Goal: Transaction & Acquisition: Purchase product/service

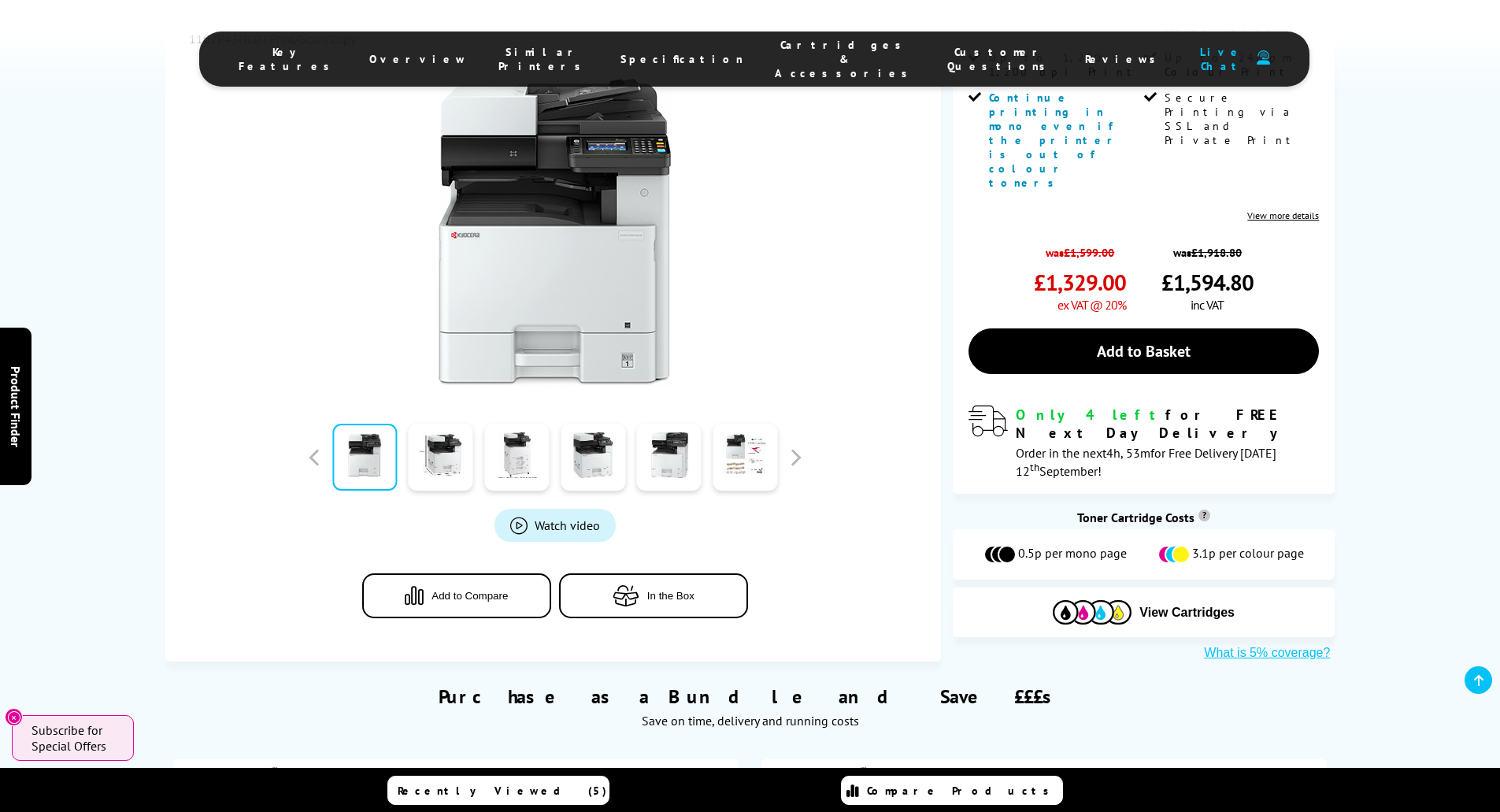
scroll to position [394, 0]
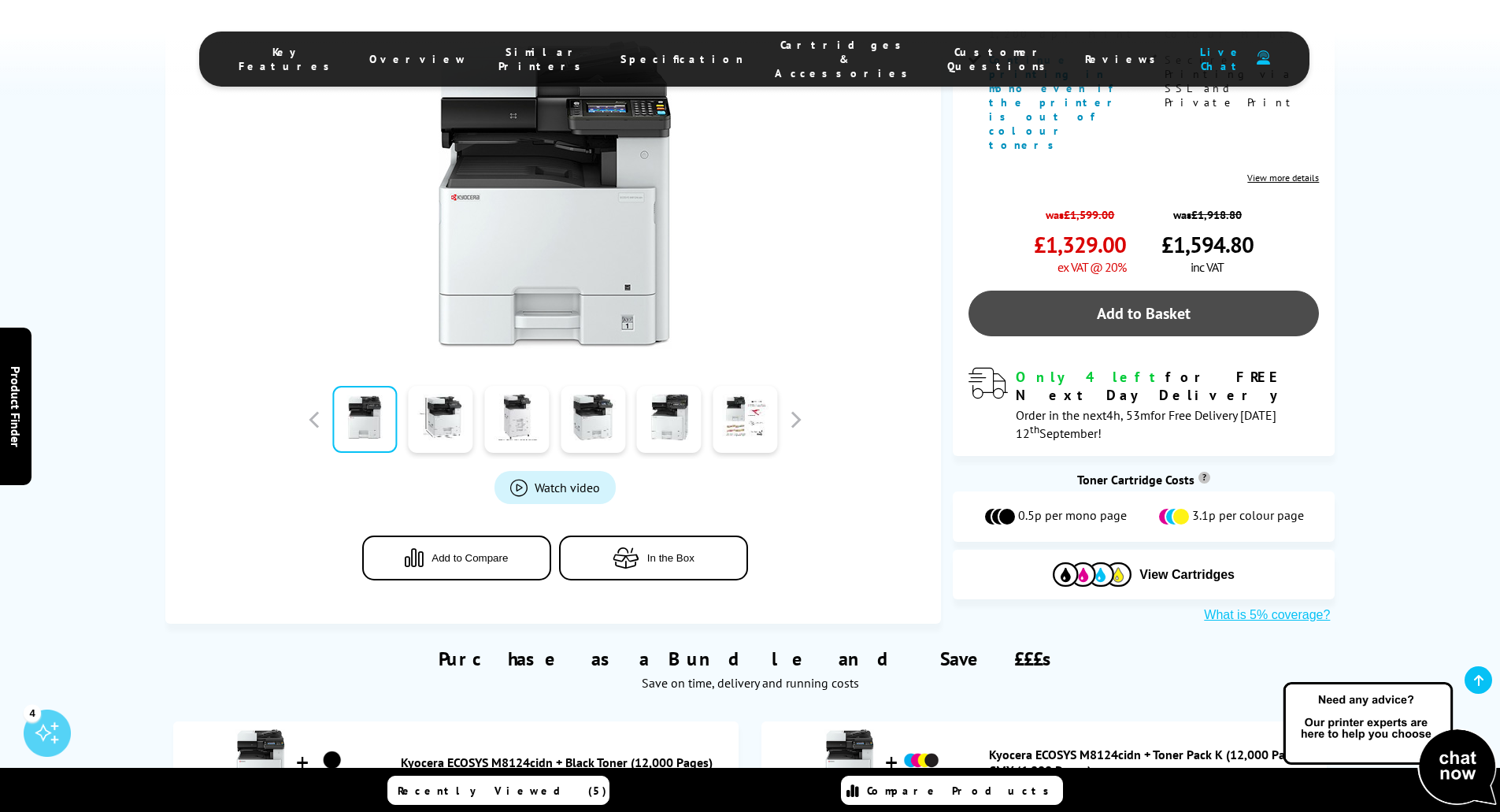
click at [1100, 291] on link "Add to Basket" at bounding box center [1144, 313] width 351 height 46
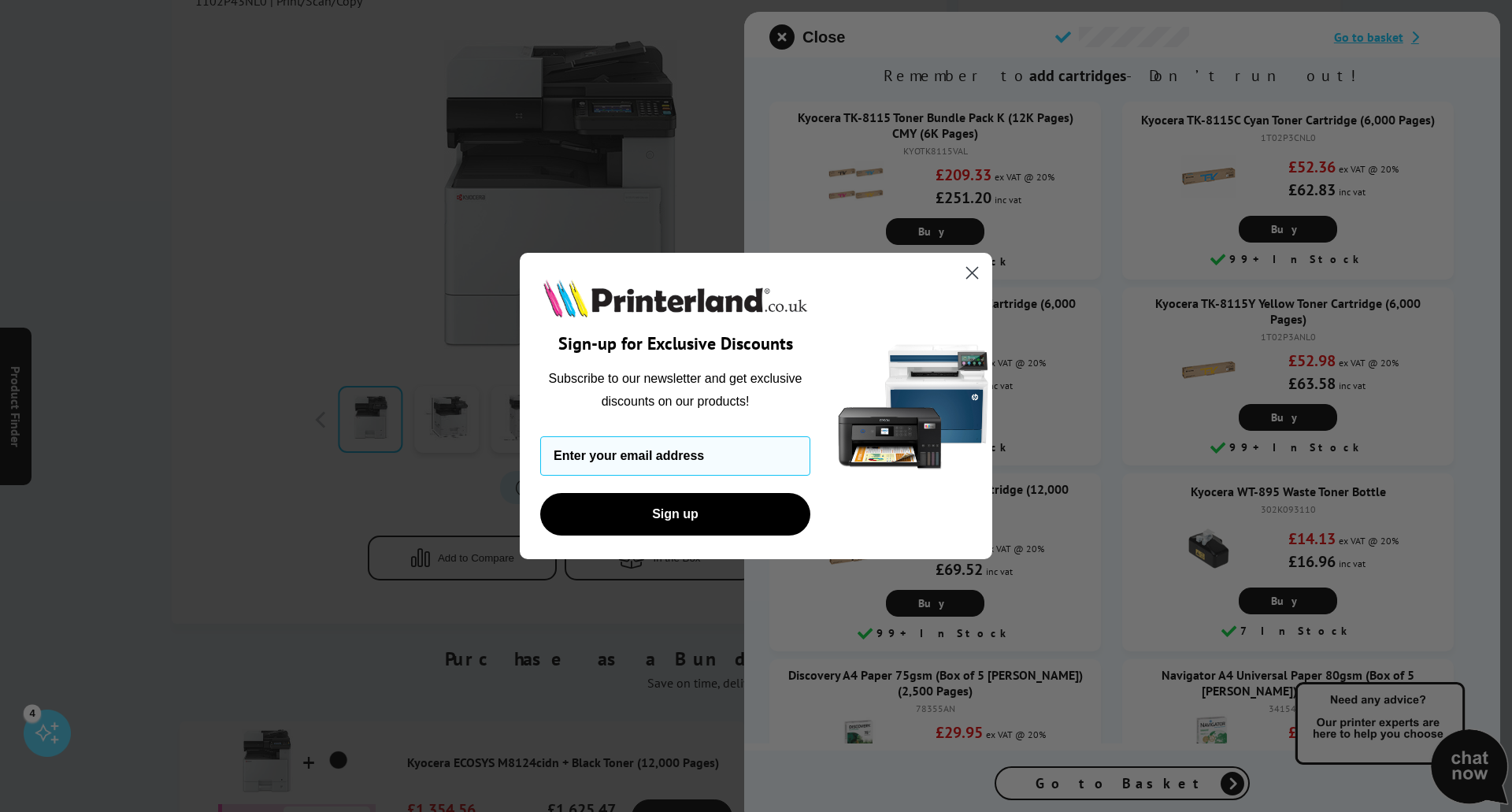
click at [971, 267] on circle "Close dialog" at bounding box center [972, 273] width 26 height 26
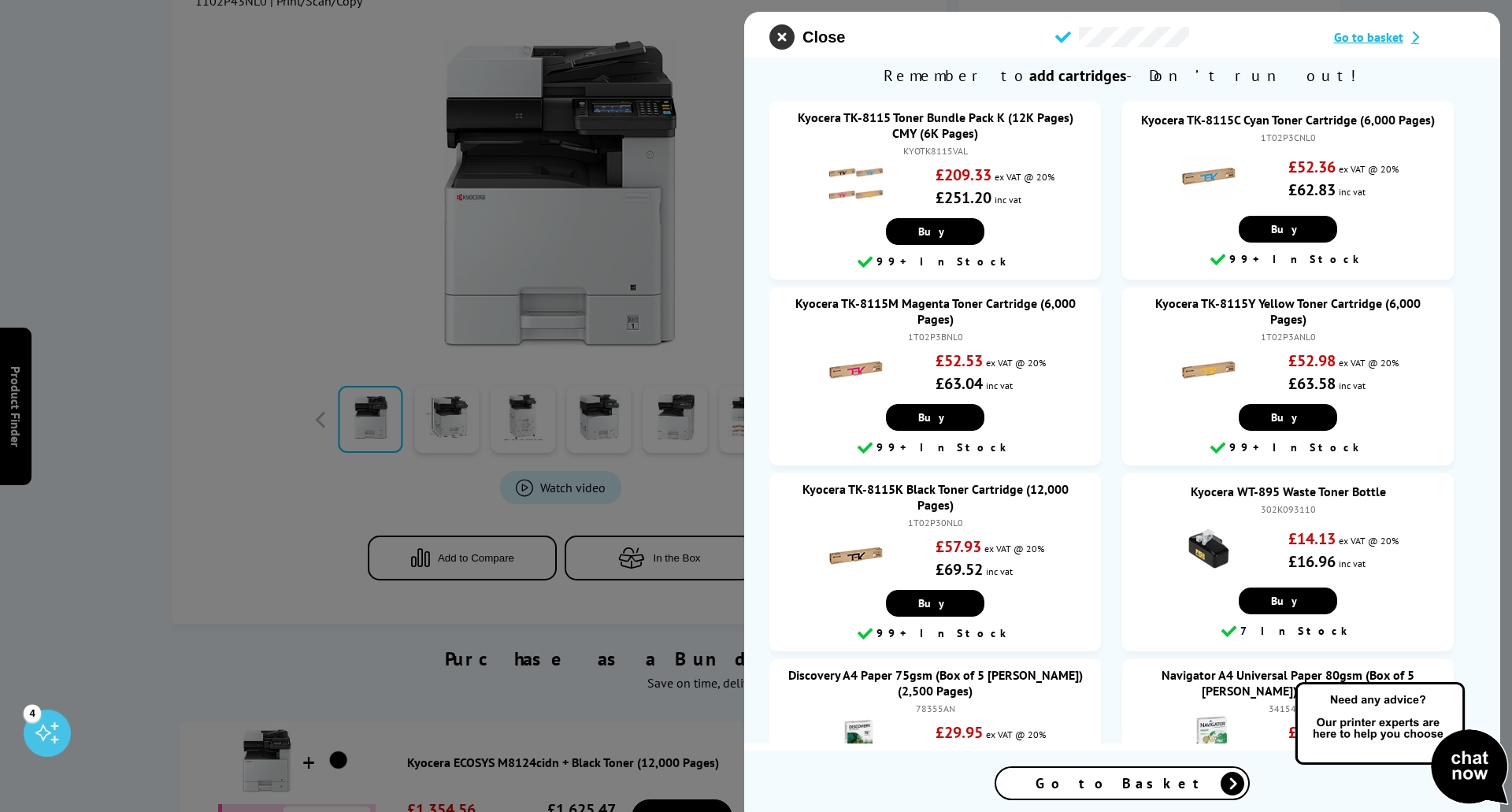
click at [779, 34] on icon "close modal" at bounding box center [782, 36] width 25 height 25
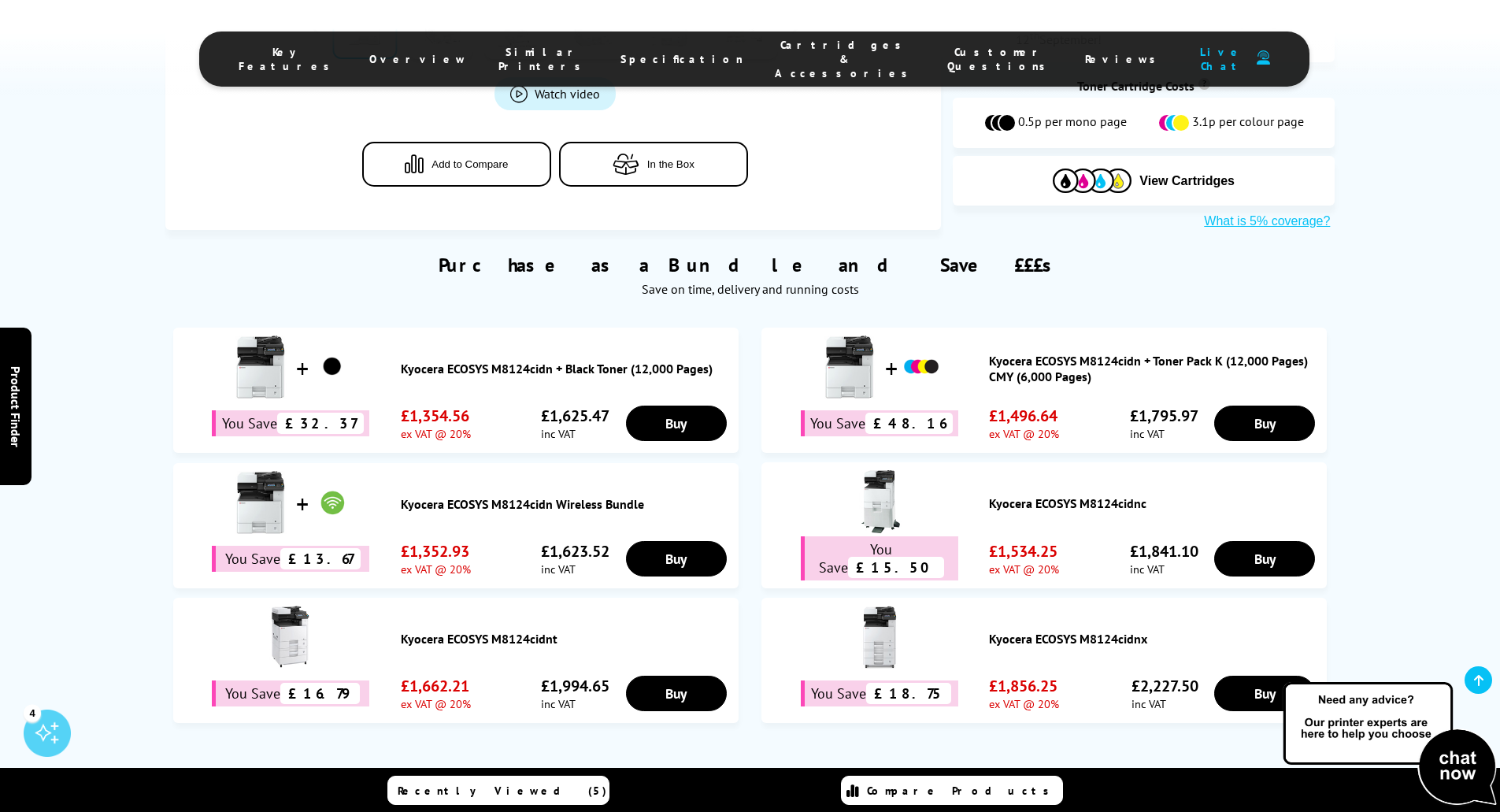
scroll to position [945, 0]
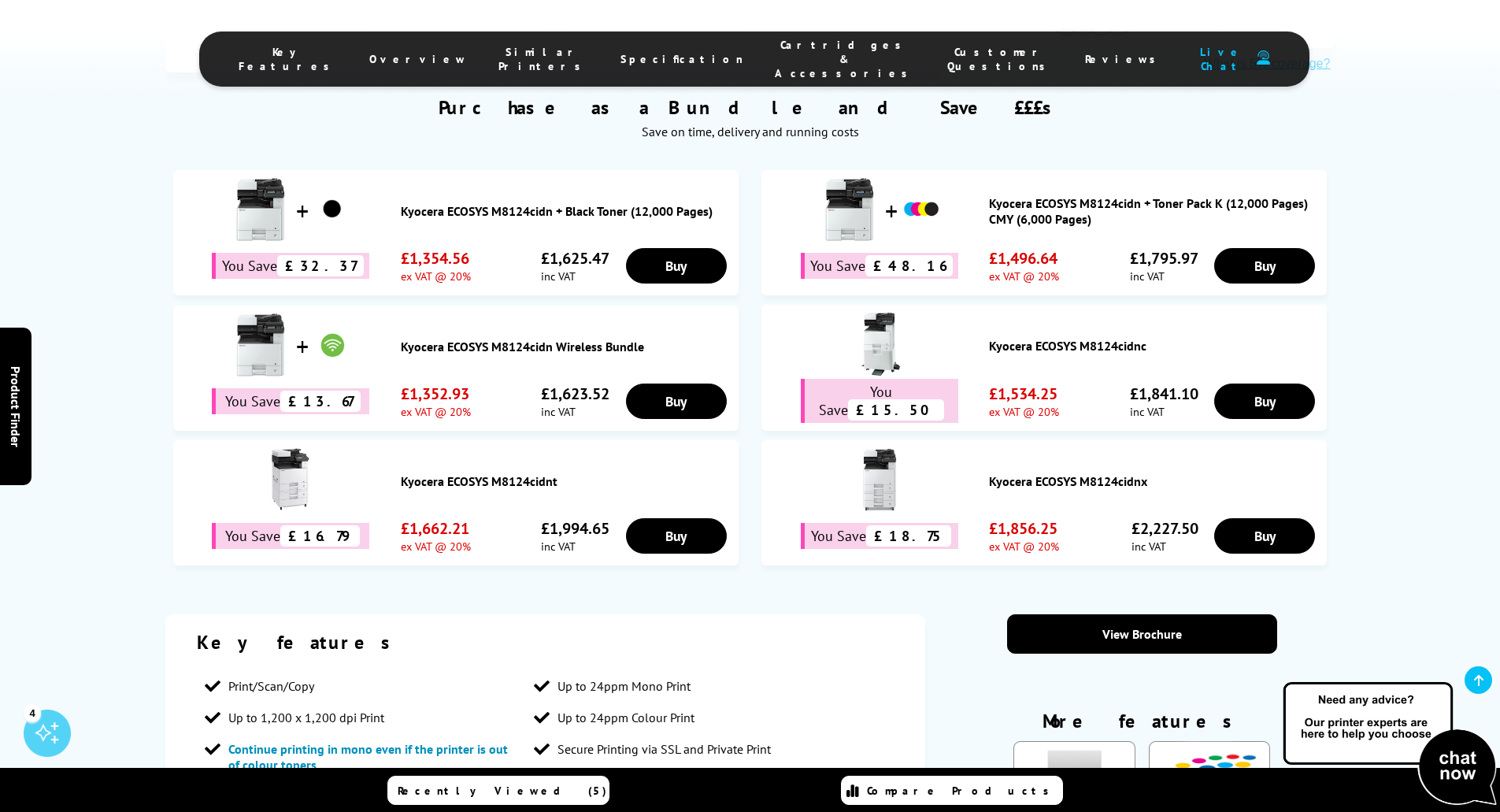
click at [1319, 652] on div "View Brochure More features Close AirPrint What is AirPrint? Apple AirPrint all…" at bounding box center [1142, 795] width 386 height 362
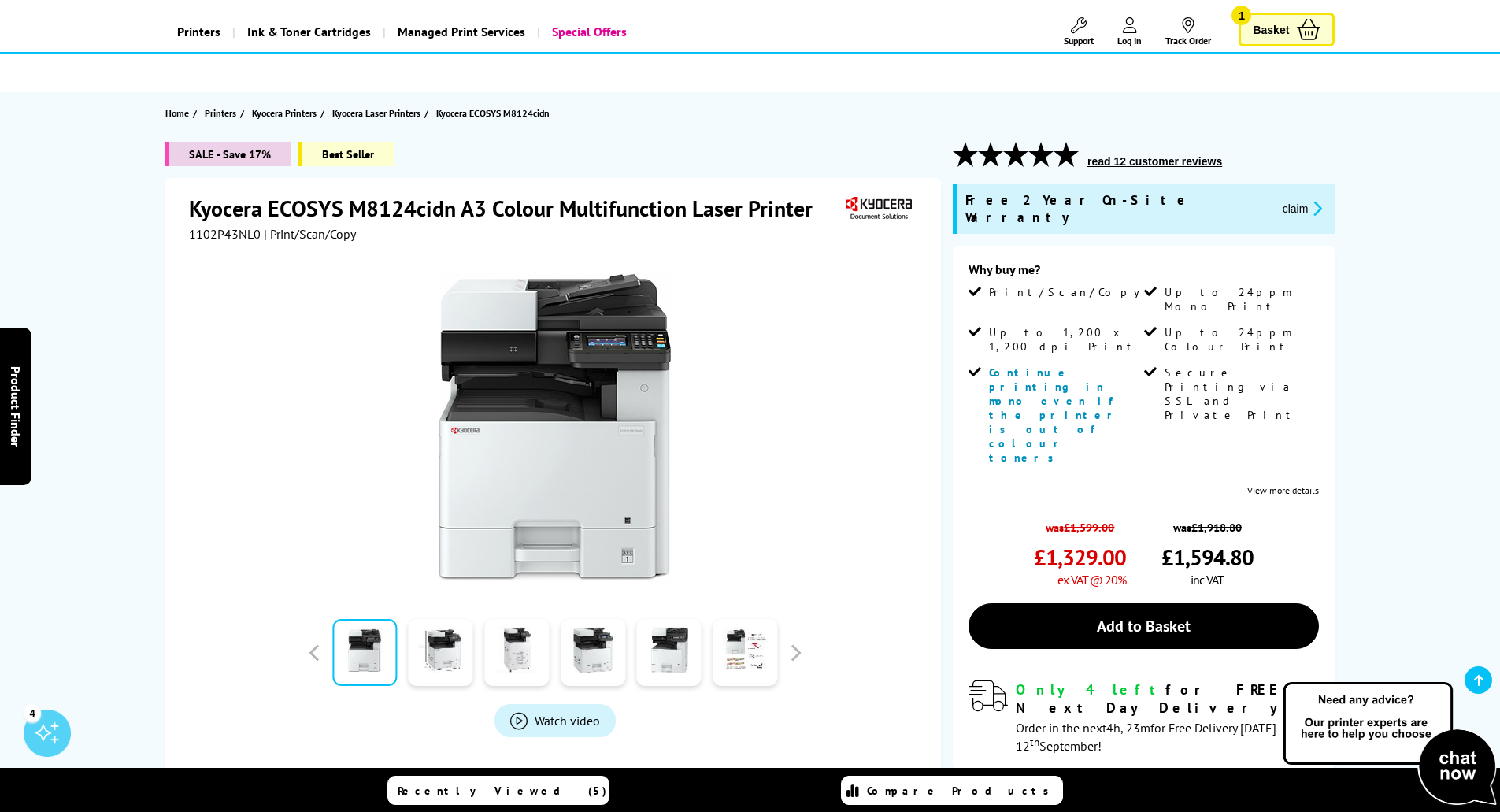
scroll to position [0, 0]
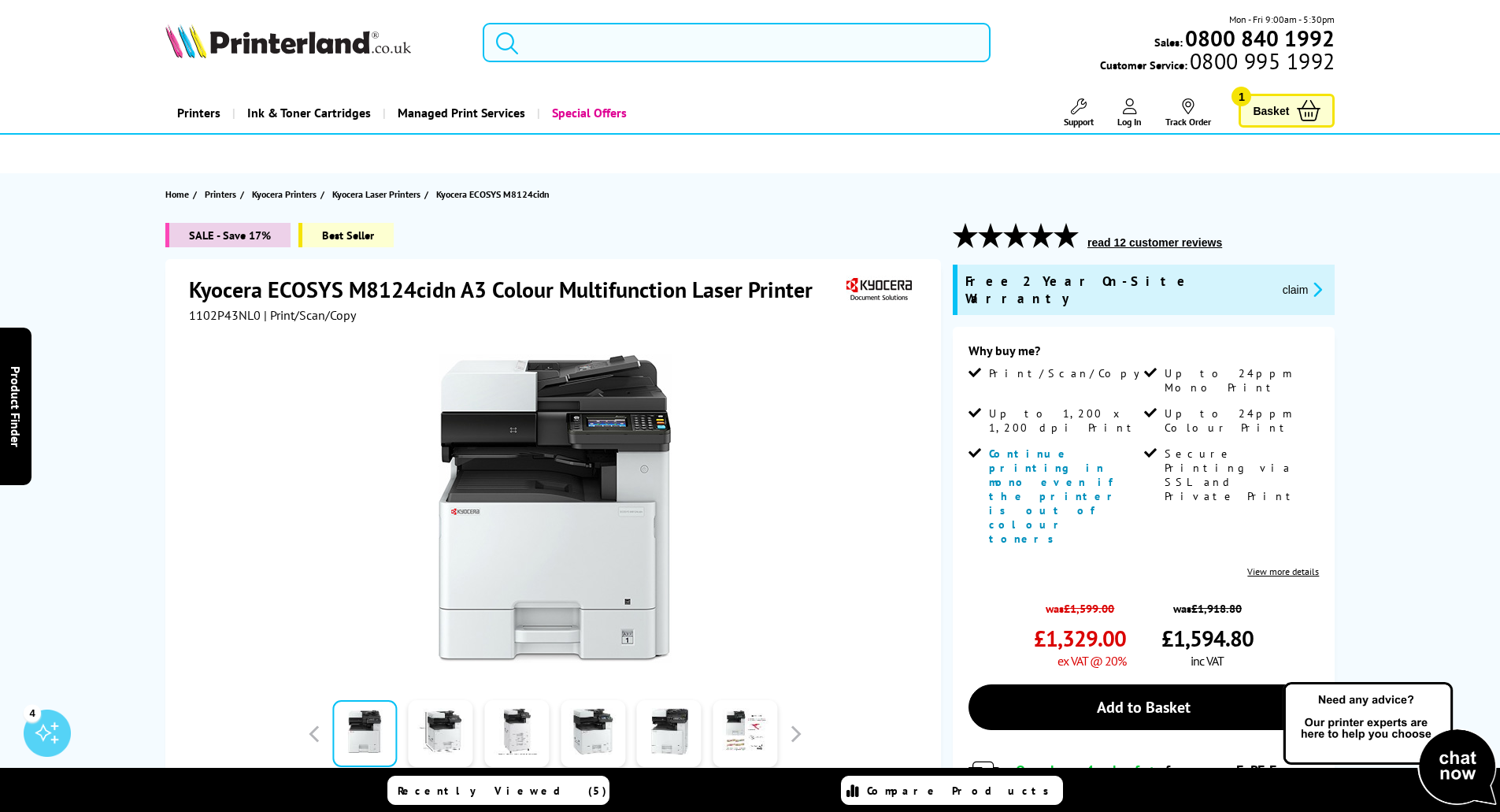
click at [632, 41] on input "search" at bounding box center [737, 43] width 508 height 40
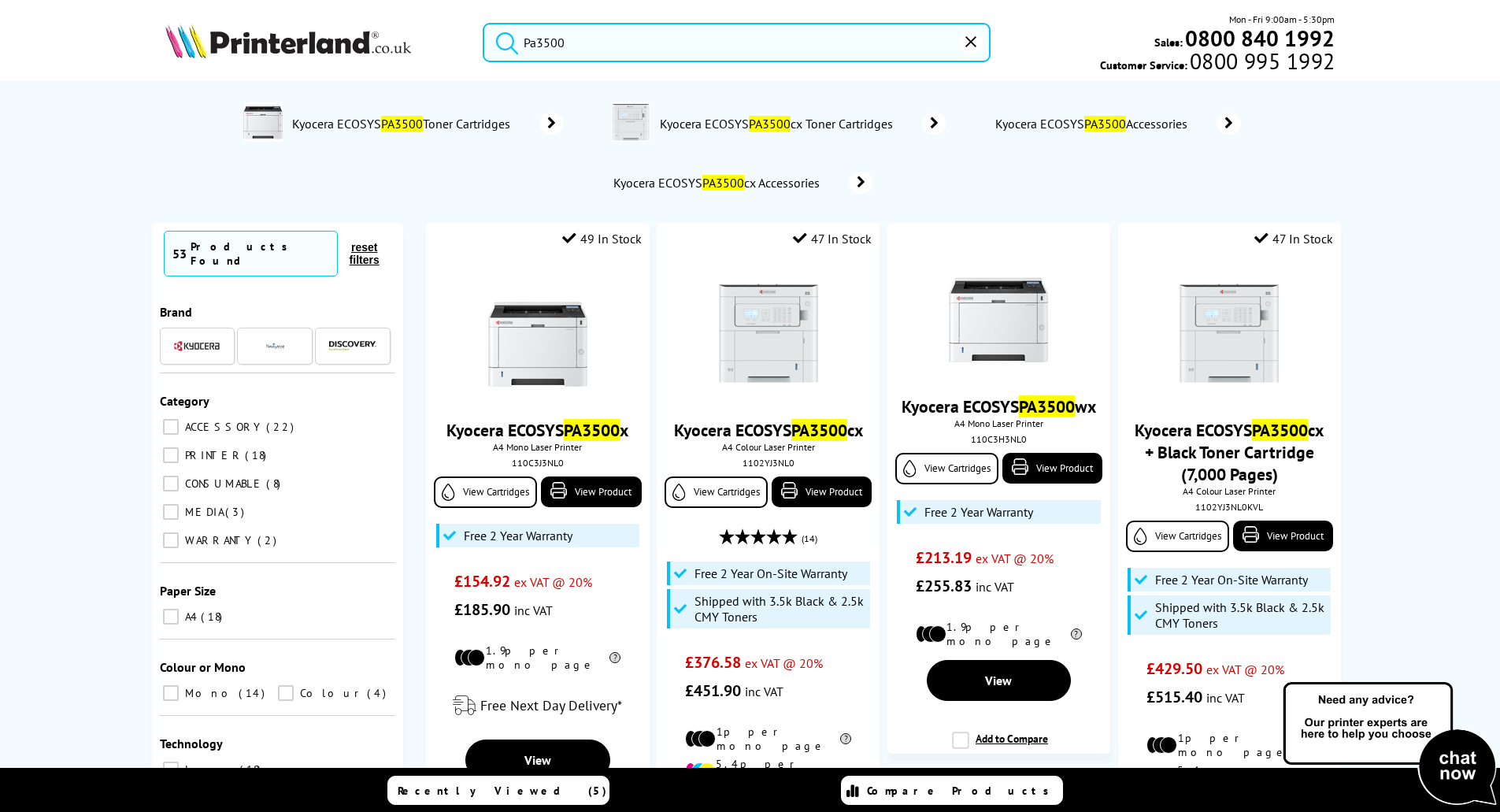
drag, startPoint x: 570, startPoint y: 42, endPoint x: 514, endPoint y: 46, distance: 56.1
click at [510, 42] on form "Pa3500" at bounding box center [737, 43] width 508 height 40
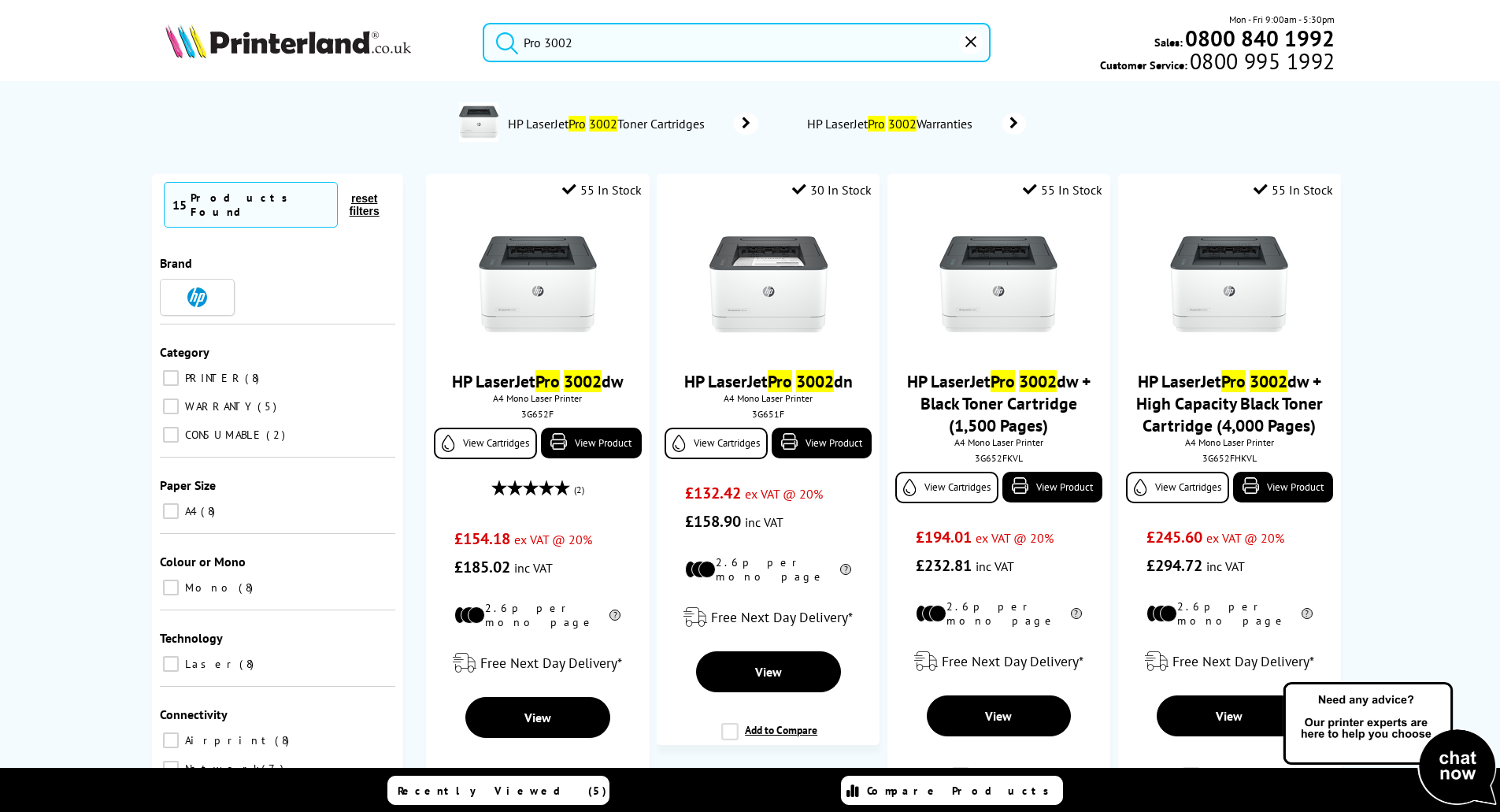
type input "Pro 3002"
click at [484, 23] on button "submit" at bounding box center [504, 41] width 40 height 35
